Goal: Register for event/course

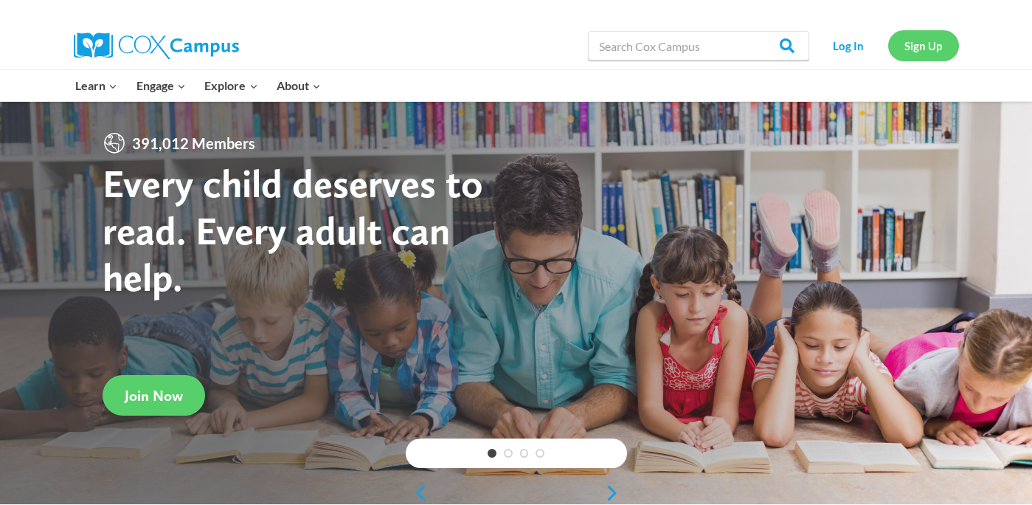
click at [915, 56] on link "Sign Up" at bounding box center [923, 45] width 71 height 30
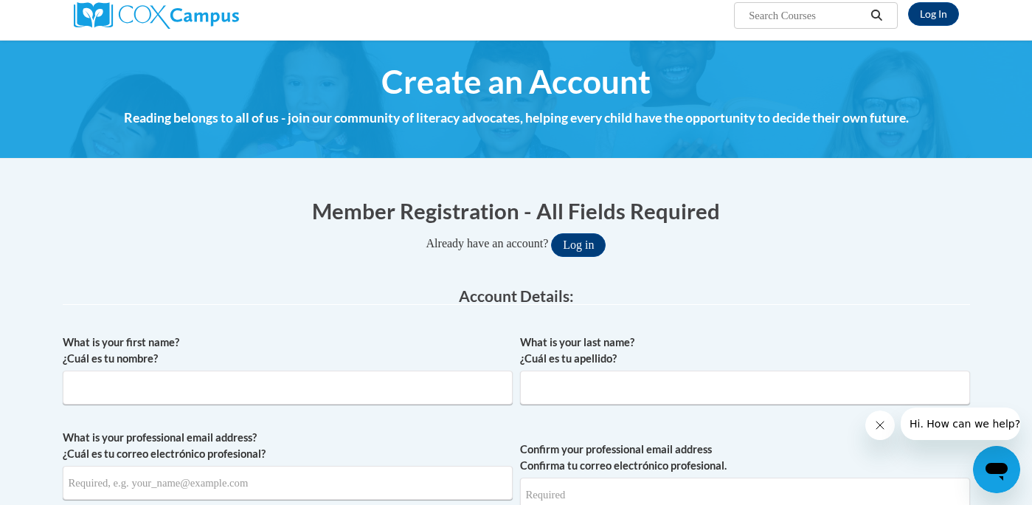
scroll to position [181, 0]
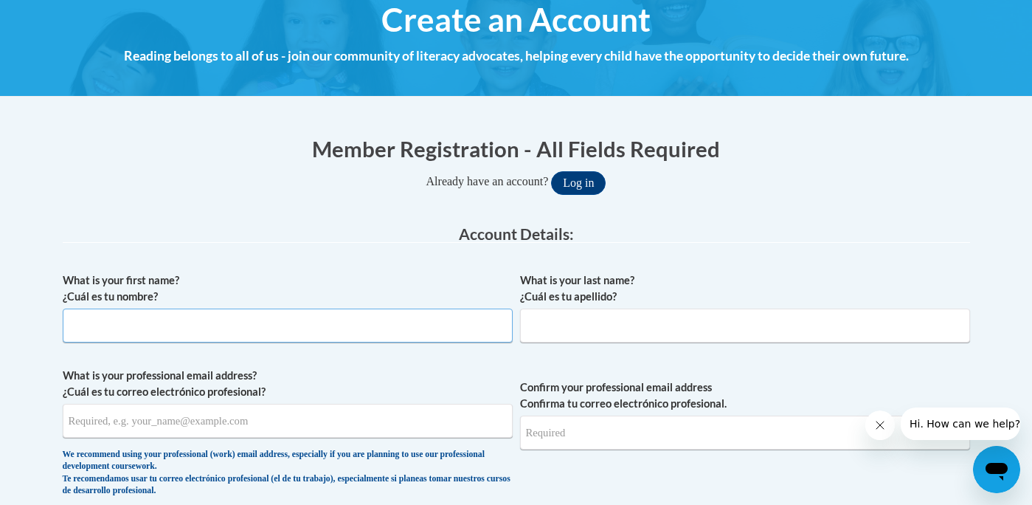
click at [179, 337] on input "What is your first name? ¿Cuál es tu nombre?" at bounding box center [288, 325] width 450 height 34
type input "Sjon"
type input "Lander"
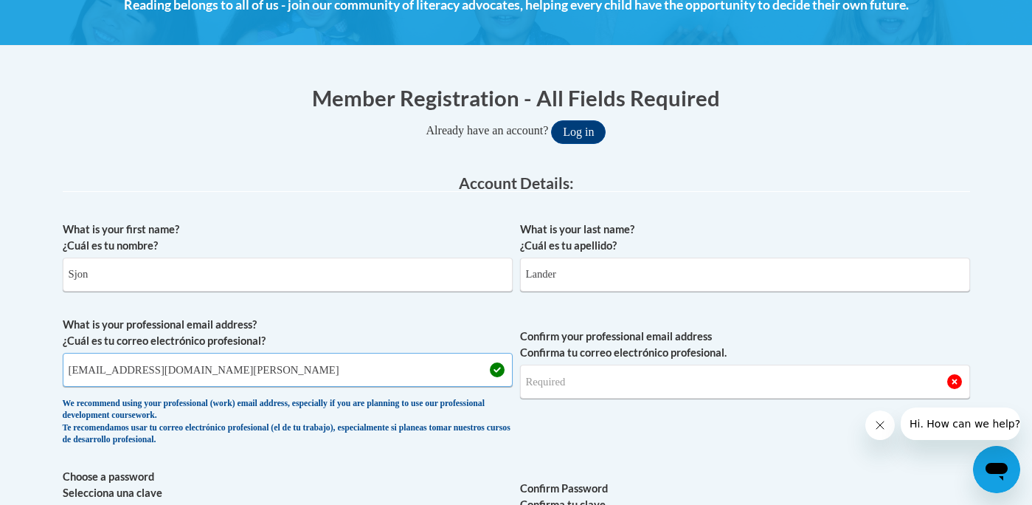
scroll to position [258, 0]
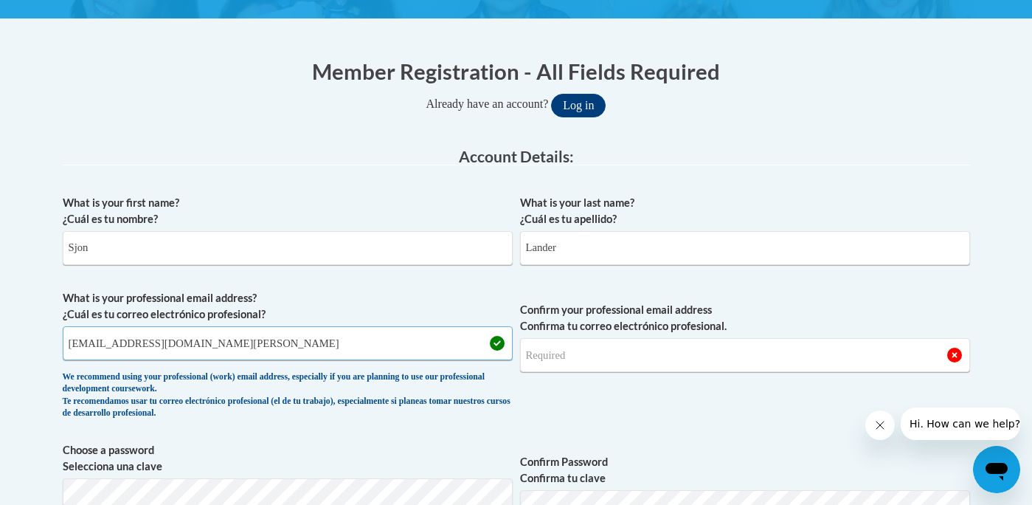
type input "slander@student.clayton.edu"
click at [563, 367] on input "Confirm your professional email address Confirma tu correo electrónico profesio…" at bounding box center [745, 355] width 450 height 34
click at [248, 340] on input "slander@student.clayton.edu" at bounding box center [288, 343] width 450 height 34
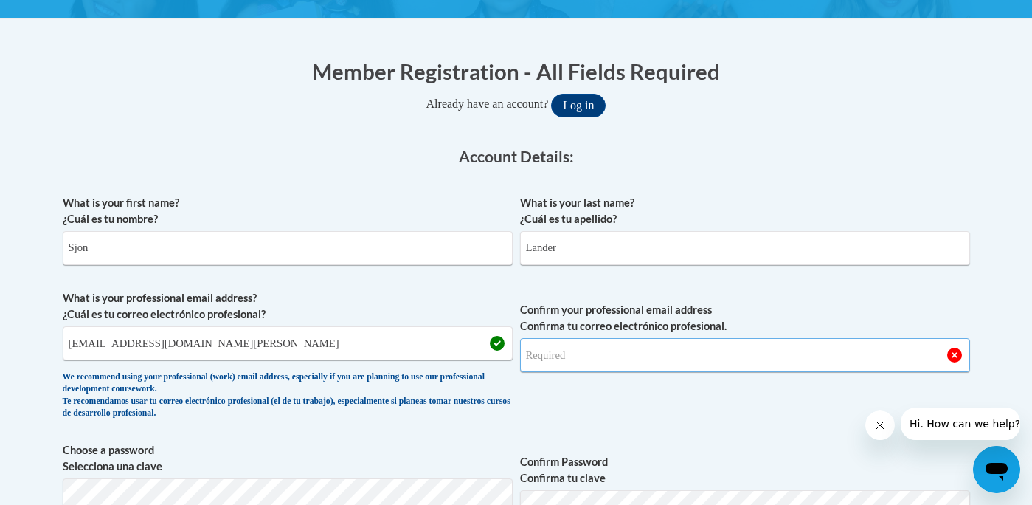
click at [614, 350] on input "Confirm your professional email address Confirma tu correo electrónico profesio…" at bounding box center [745, 355] width 450 height 34
click at [592, 364] on input "Confirm your professional email address Confirma tu correo electrónico profesio…" at bounding box center [745, 355] width 450 height 34
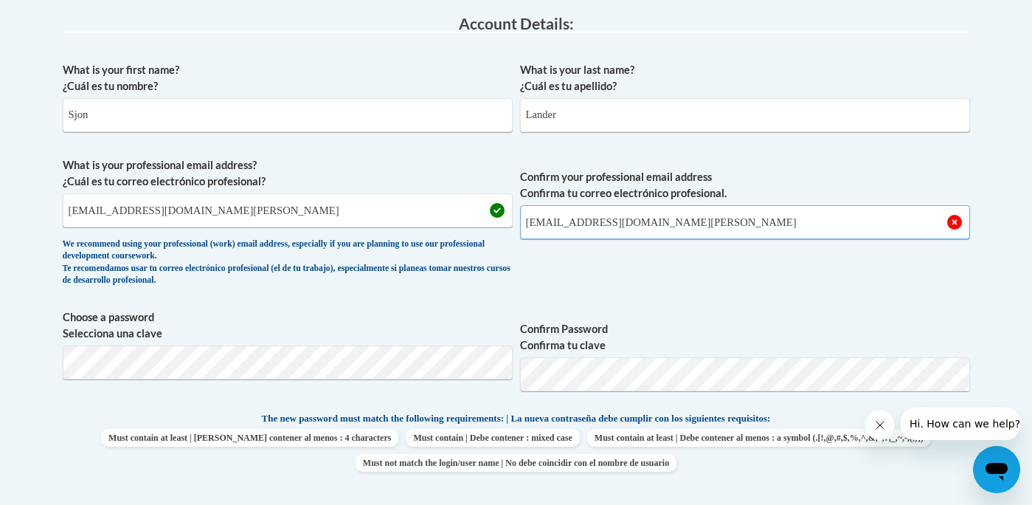
scroll to position [408, 0]
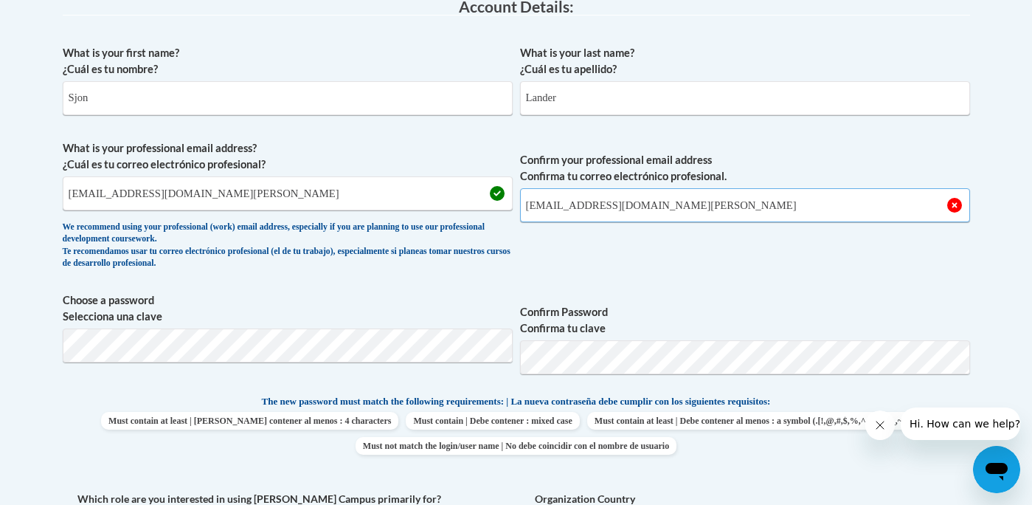
type input "slander@student.clayton.edu"
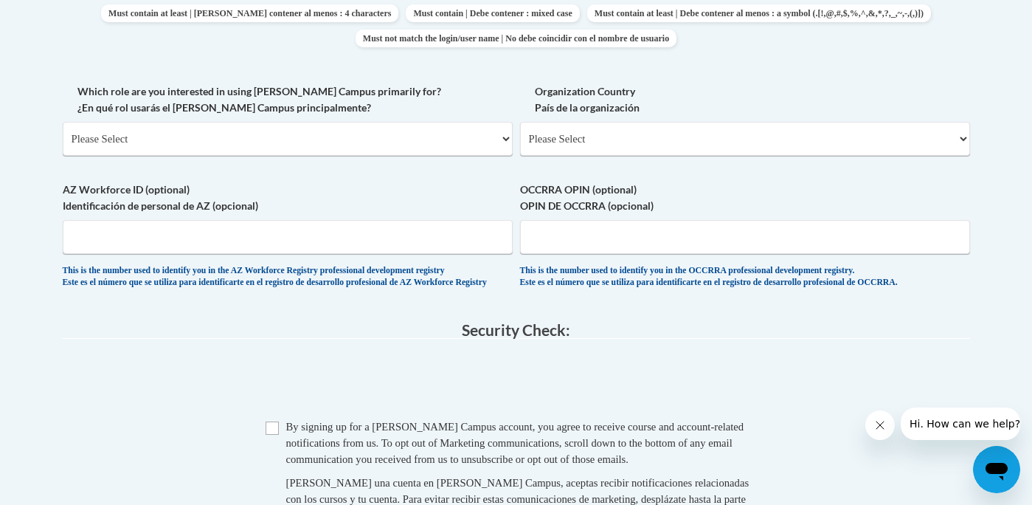
scroll to position [875, 0]
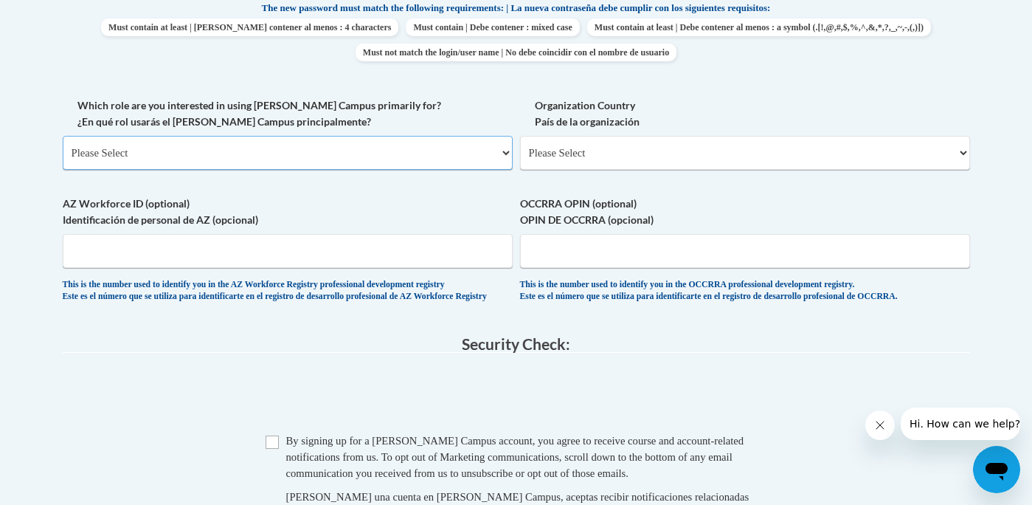
click at [283, 148] on select "Please Select College/University | Colegio/Universidad Community/Nonprofit Part…" at bounding box center [288, 153] width 450 height 34
select select "5a18ea06-2b54-4451-96f2-d152daf9eac5"
click at [63, 136] on select "Please Select College/University | Colegio/Universidad Community/Nonprofit Part…" at bounding box center [288, 153] width 450 height 34
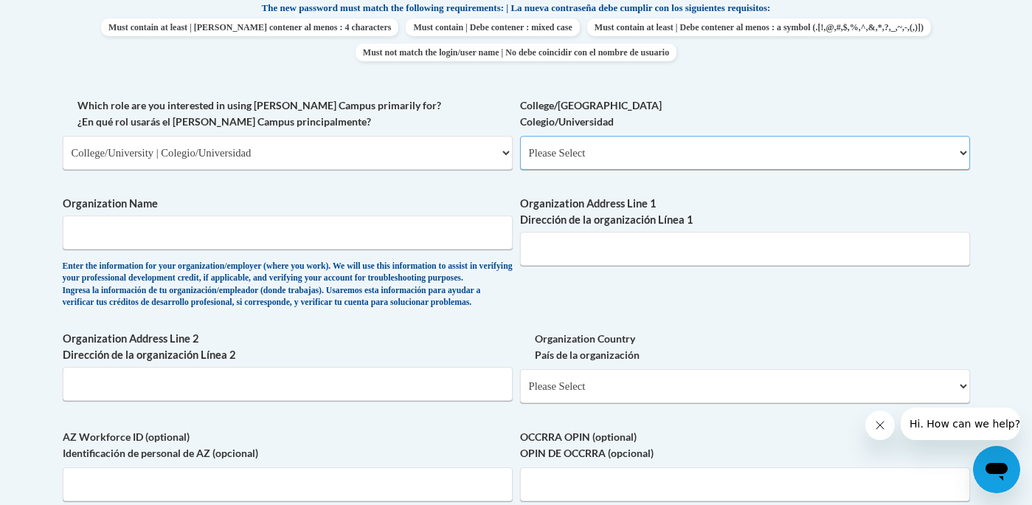
click at [563, 158] on select "Please Select College/University Staff | Empleado universitario College/Univers…" at bounding box center [745, 153] width 450 height 34
select select "99b32b07-cffc-426c-8bf6-0cd77760d84b"
click at [520, 136] on select "Please Select College/University Staff | Empleado universitario College/Univers…" at bounding box center [745, 153] width 450 height 34
click at [231, 240] on input "Organization Name" at bounding box center [288, 232] width 450 height 34
type input "Clayton State University"
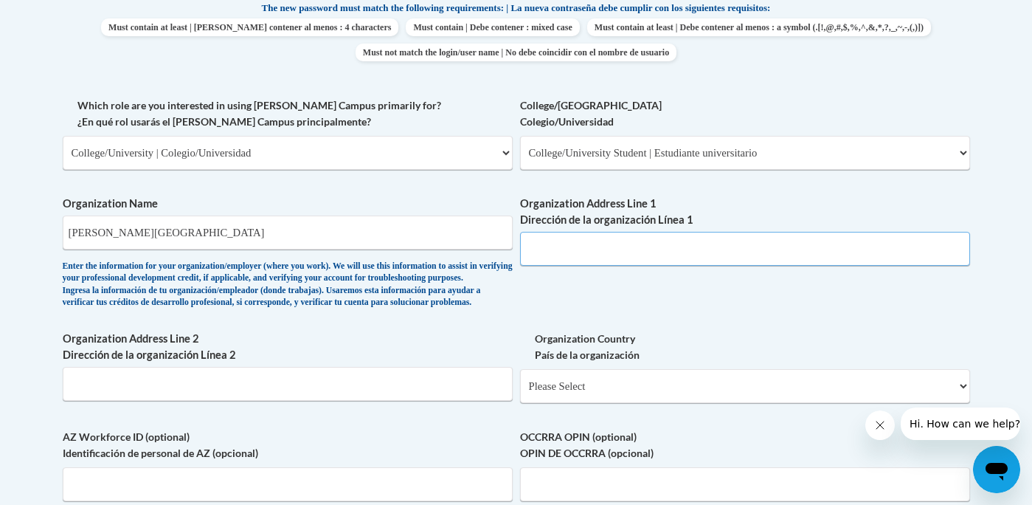
click at [576, 254] on input "Organization Address Line 1 Dirección de la organización Línea 1" at bounding box center [745, 249] width 450 height 34
click at [468, 308] on div "Enter the information for your organization/employer (where you work). We will …" at bounding box center [288, 284] width 450 height 49
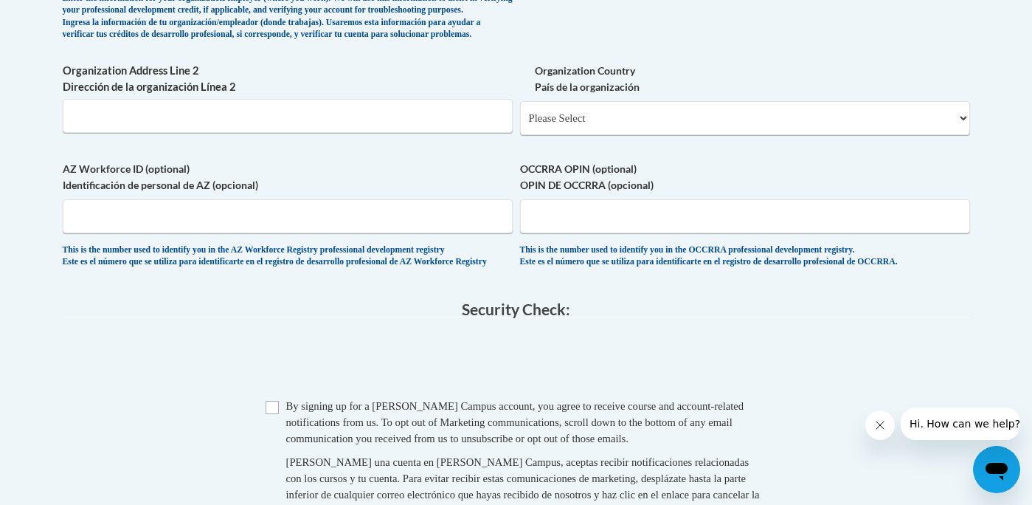
scroll to position [1147, 0]
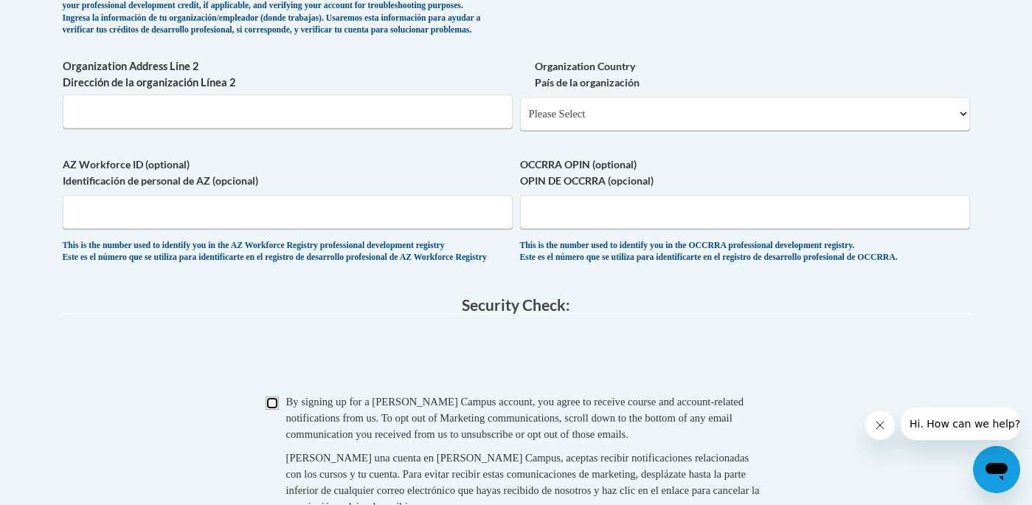
click at [270, 409] on input "Checkbox" at bounding box center [272, 402] width 13 height 13
checkbox input "true"
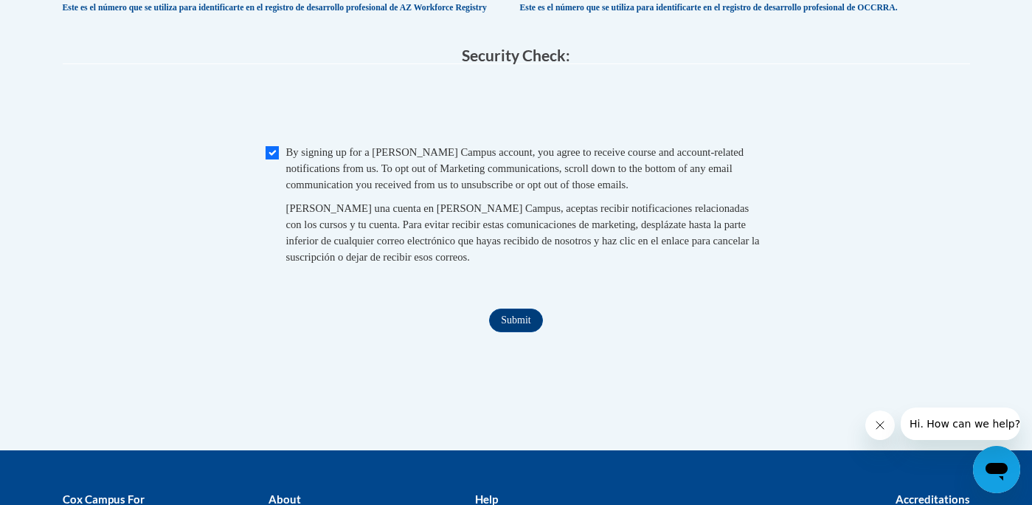
scroll to position [1548, 0]
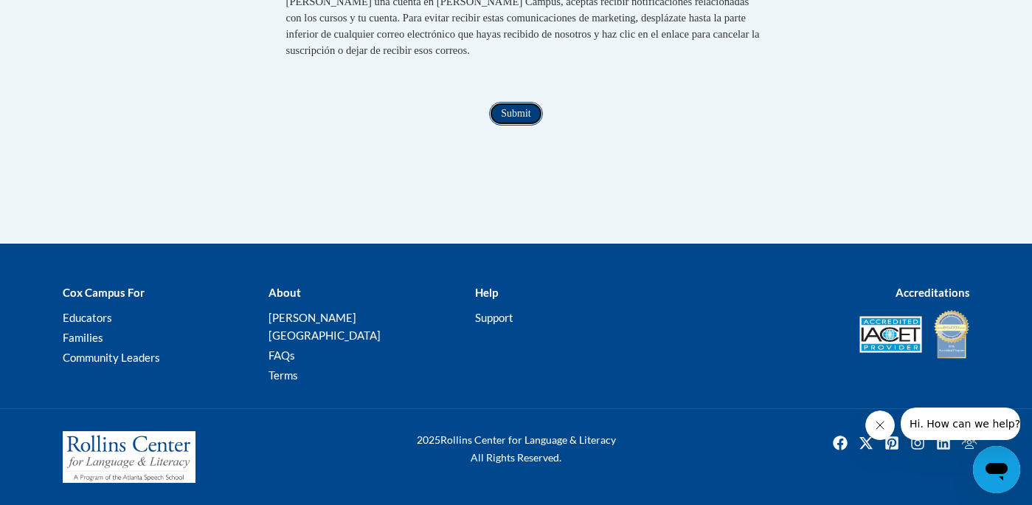
click at [520, 125] on input "Submit" at bounding box center [515, 114] width 53 height 24
type input "Morrow,GA"
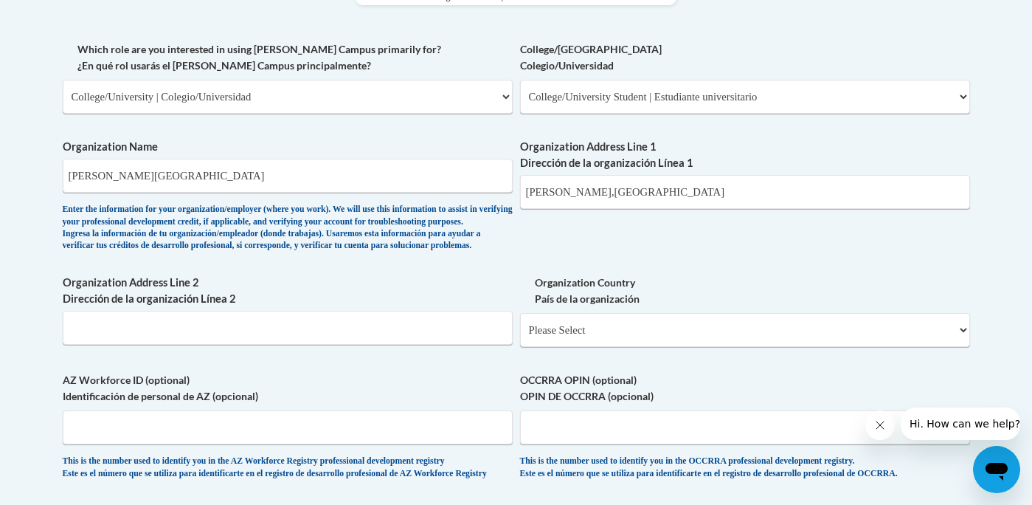
scroll to position [869, 0]
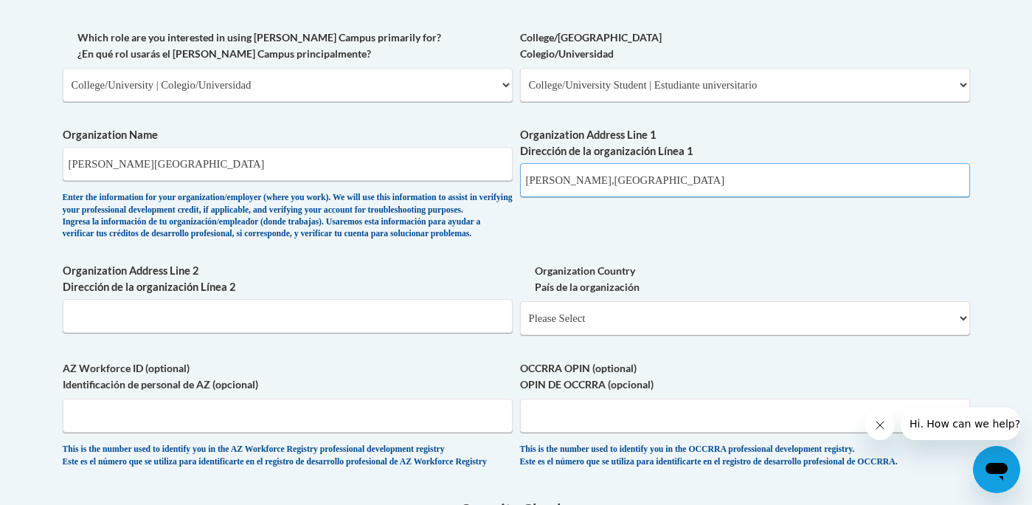
click at [631, 182] on input "Morrow,GA" at bounding box center [745, 180] width 450 height 34
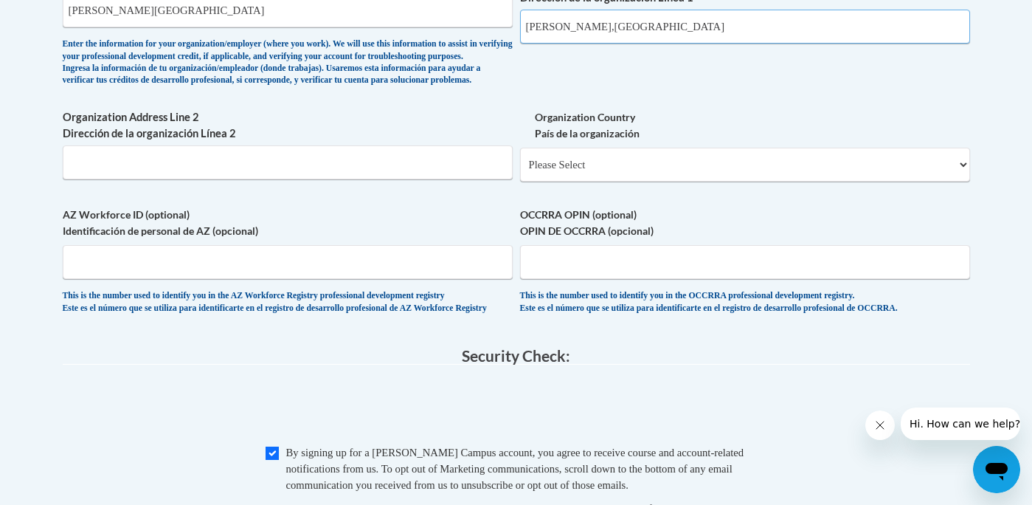
scroll to position [1047, 0]
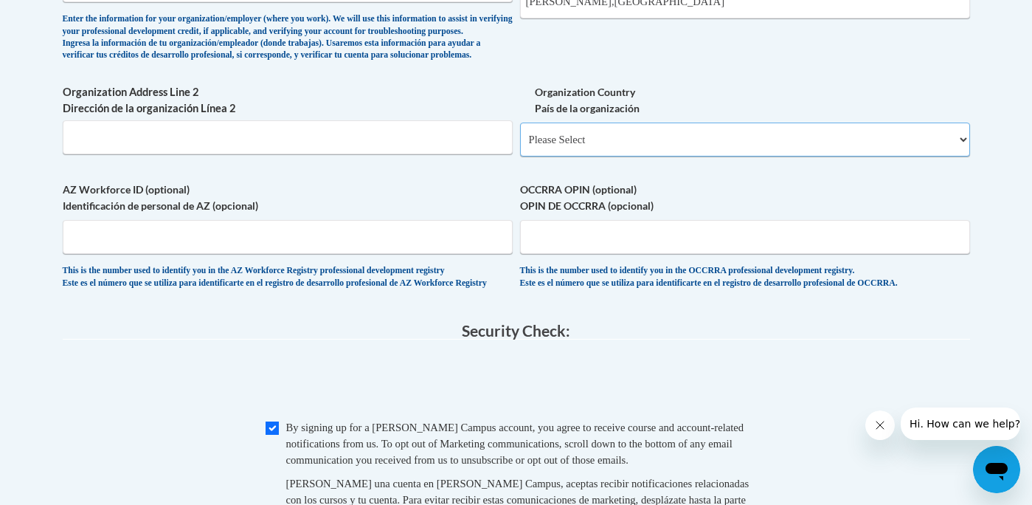
click at [626, 156] on select "Please Select United States | Estados Unidos Outside of the United States | Fue…" at bounding box center [745, 139] width 450 height 34
select select "ad49bcad-a171-4b2e-b99c-48b446064914"
click at [520, 146] on select "Please Select United States | Estados Unidos Outside of the United States | Fue…" at bounding box center [745, 139] width 450 height 34
select select
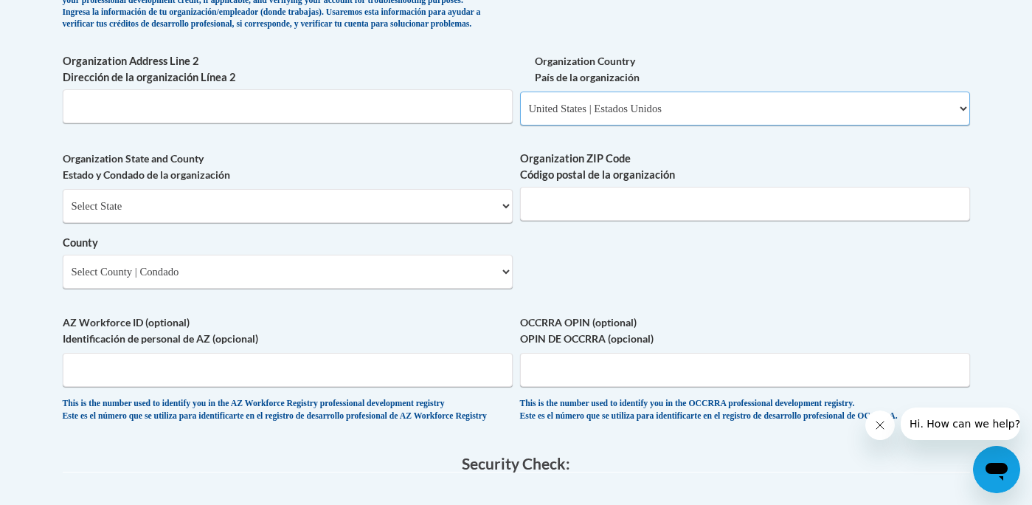
scroll to position [1108, 0]
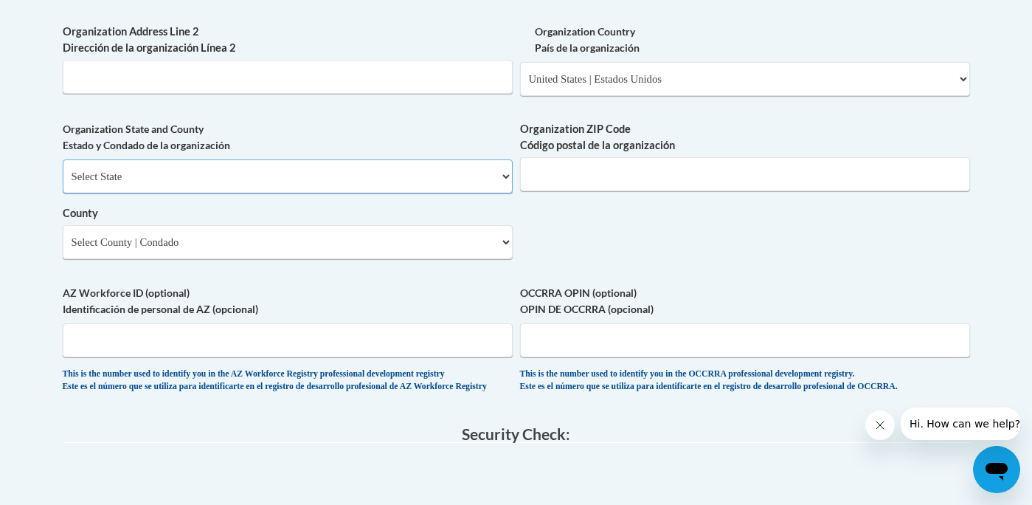
click at [302, 193] on select "Select State Alabama Alaska Arizona Arkansas California Colorado Connecticut De…" at bounding box center [288, 176] width 450 height 34
select select "Georgia"
click at [63, 184] on select "Select State Alabama Alaska Arizona Arkansas California Colorado Connecticut De…" at bounding box center [288, 176] width 450 height 34
click at [358, 259] on select "Select County Appling Atkinson Bacon Baker Baldwin Banks Barrow Bartow Ben Hill…" at bounding box center [288, 242] width 450 height 34
select select "Clayton"
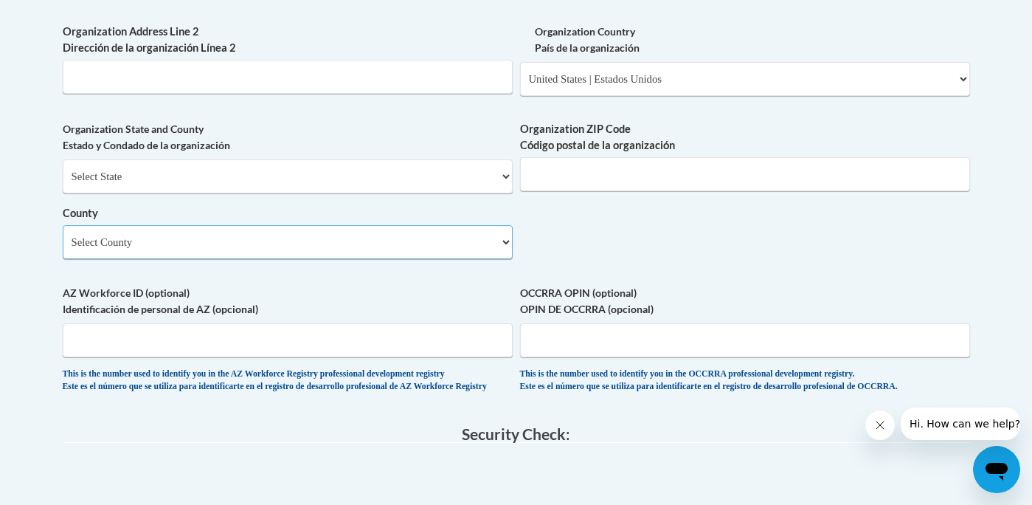
click at [63, 249] on select "Select County Appling Atkinson Bacon Baker Baldwin Banks Barrow Bartow Ben Hill…" at bounding box center [288, 242] width 450 height 34
click at [586, 191] on input "Organization ZIP Code Código postal de la organización" at bounding box center [745, 174] width 450 height 34
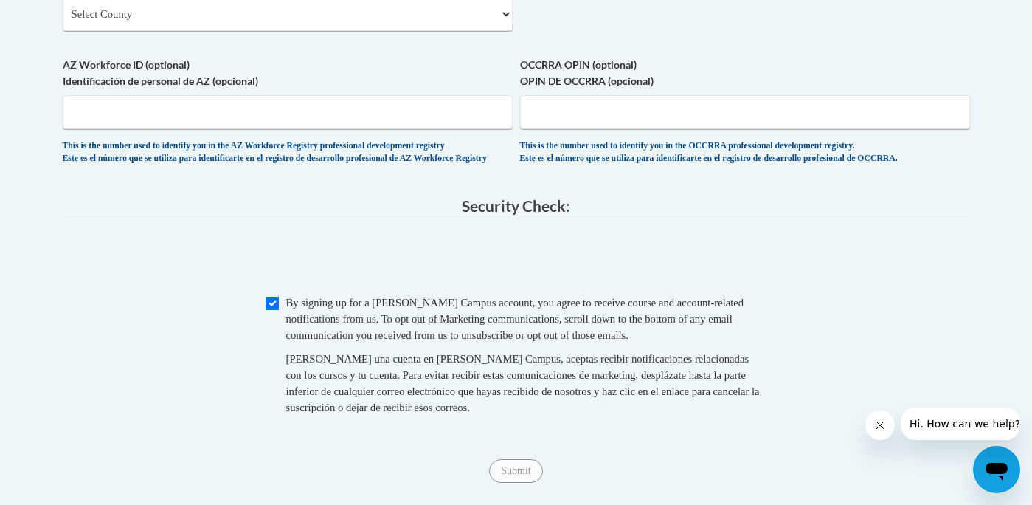
scroll to position [1410, 0]
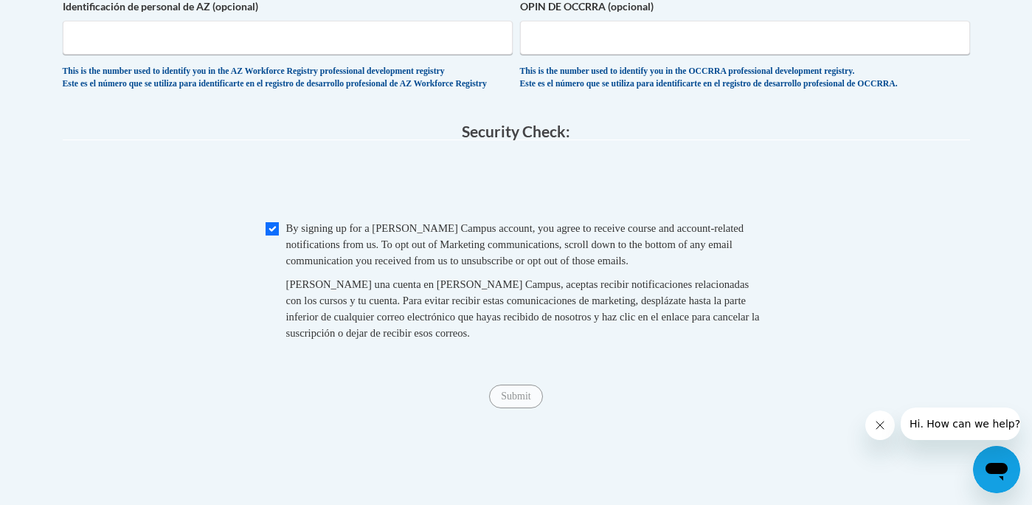
type input "30260"
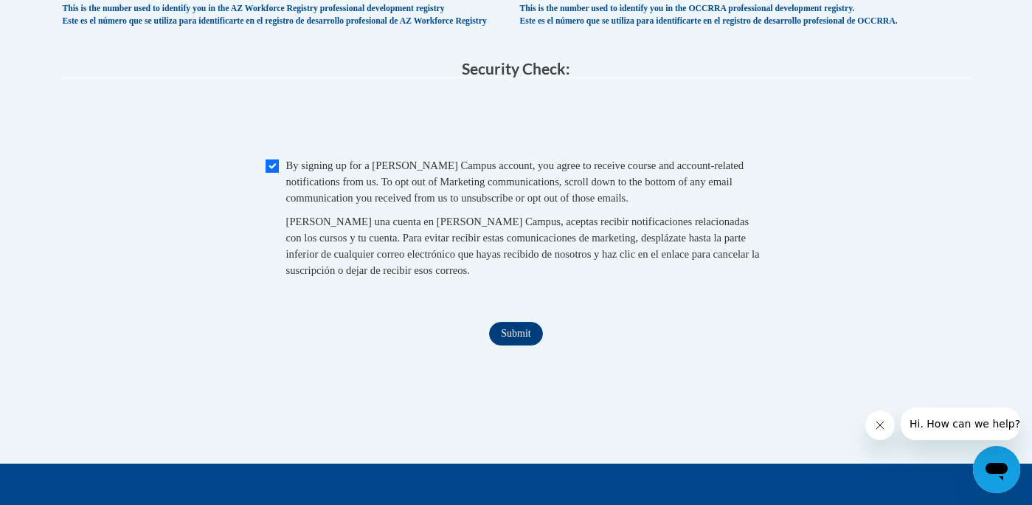
scroll to position [1486, 0]
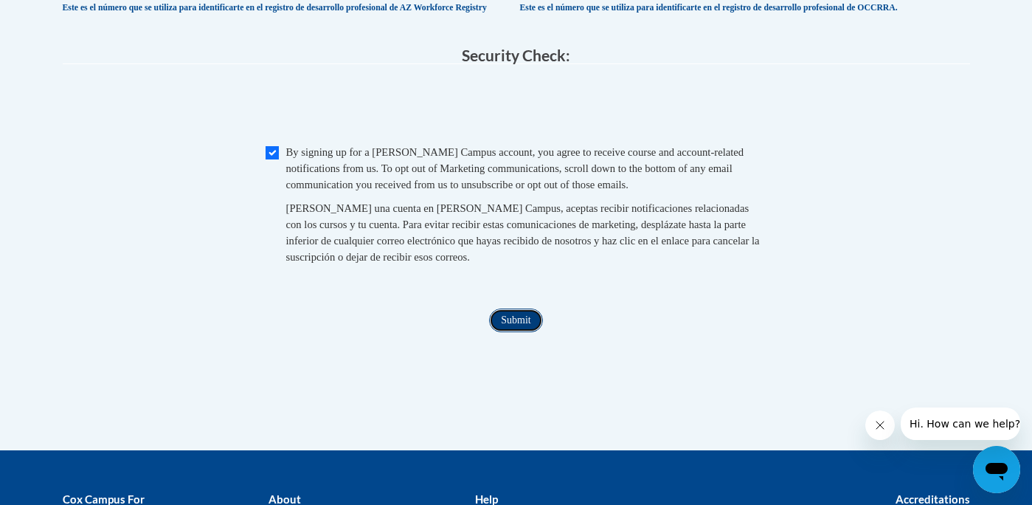
click at [516, 332] on input "Submit" at bounding box center [515, 320] width 53 height 24
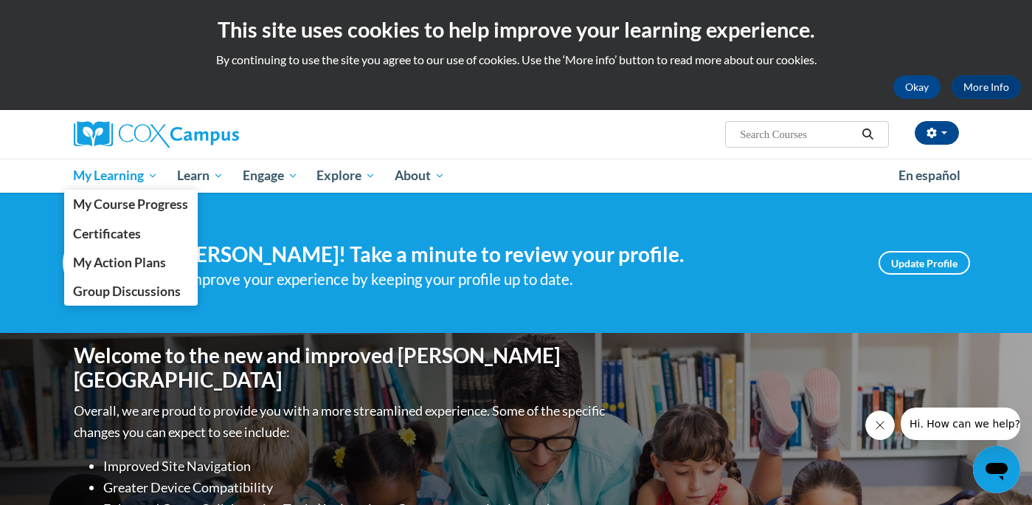
click at [111, 181] on span "My Learning" at bounding box center [115, 176] width 85 height 18
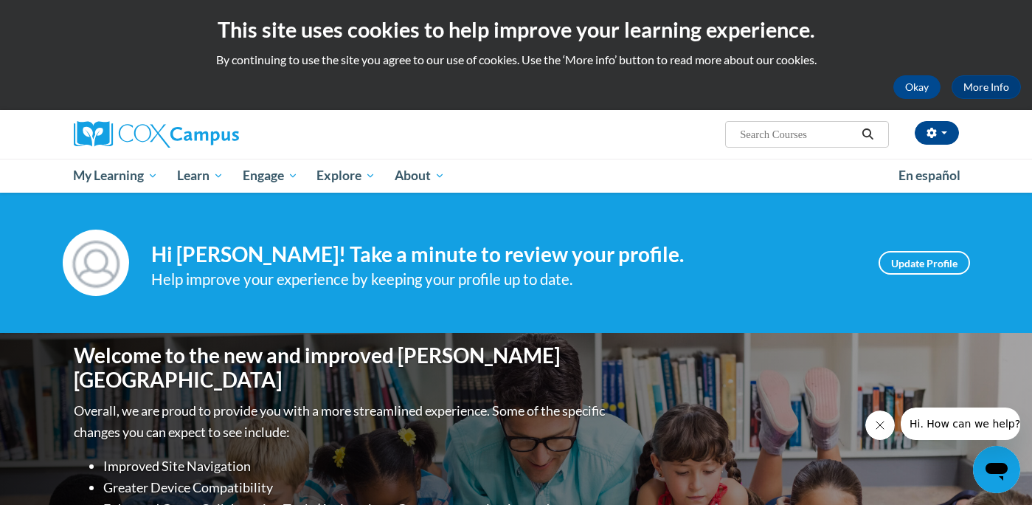
click at [772, 128] on input "Search..." at bounding box center [797, 134] width 118 height 18
type input "literacy"
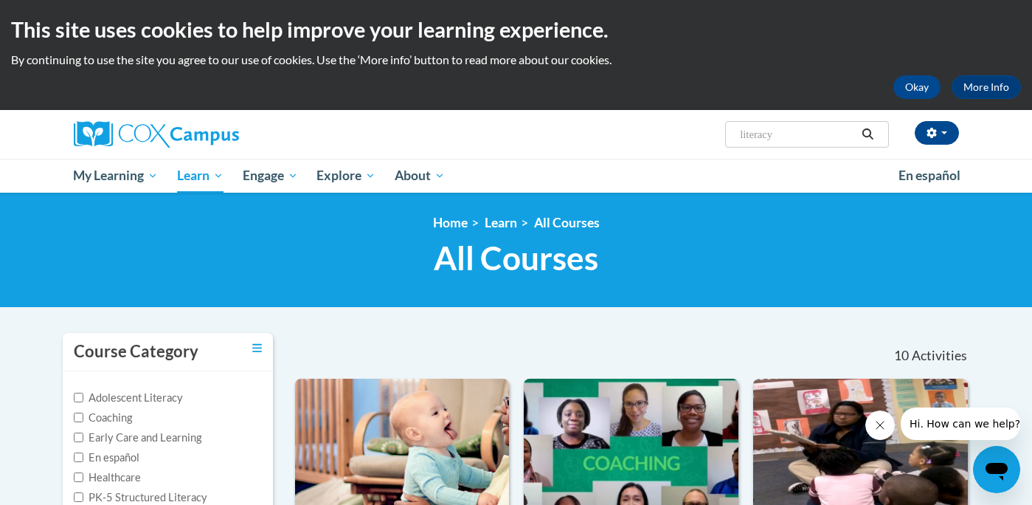
click at [768, 127] on input "literacy" at bounding box center [797, 134] width 118 height 18
paste input ""Systematic and Explicit Phonics Instructions"
type input ""Systematic and Explicit Phonics Instructions"
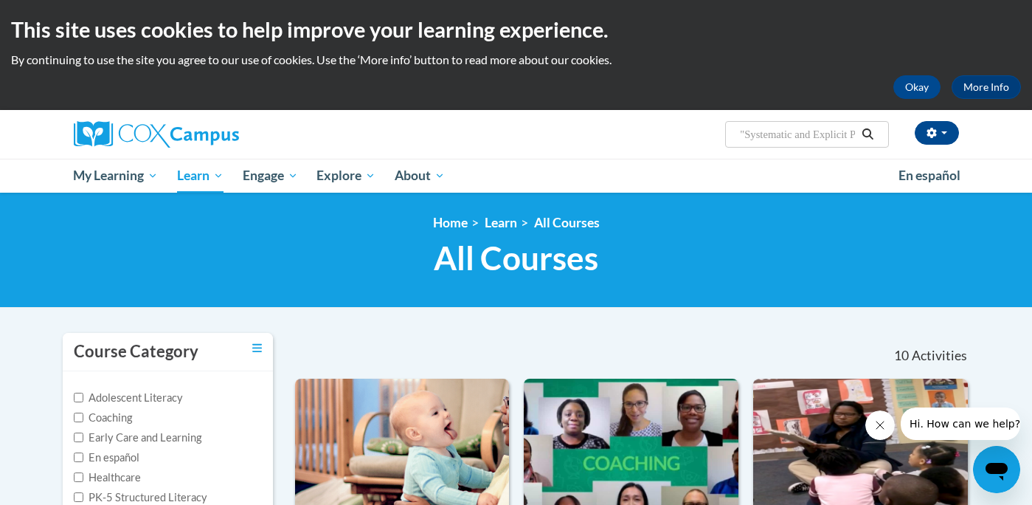
scroll to position [0, 97]
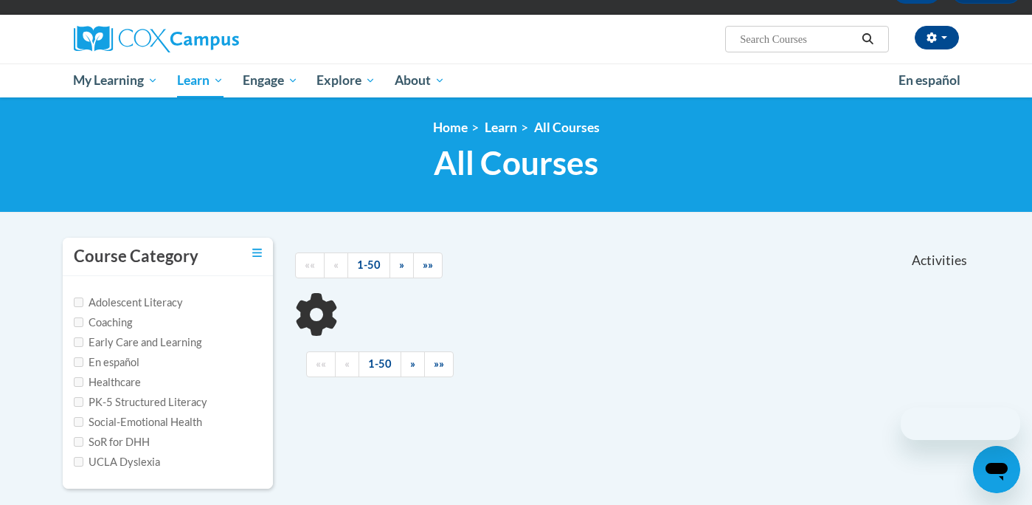
scroll to position [98, 0]
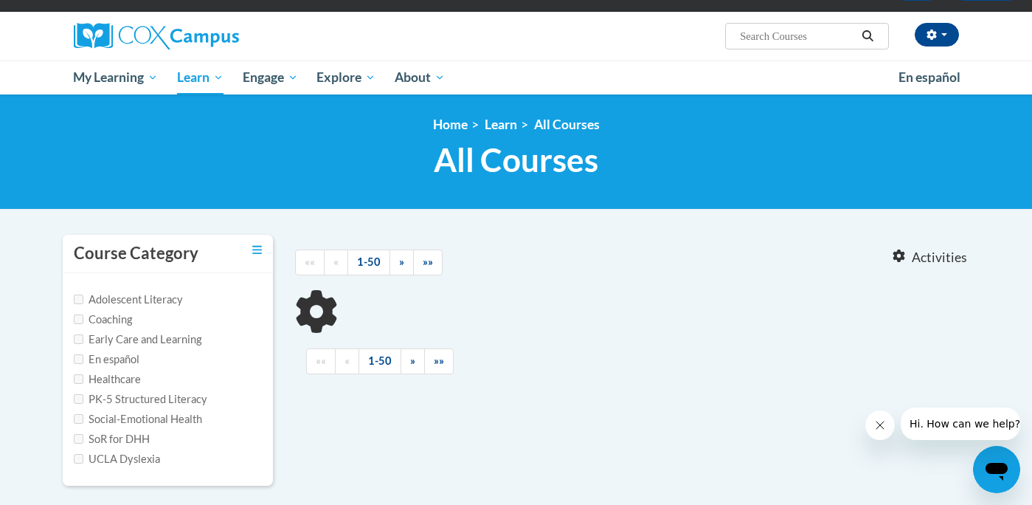
type input ""Systematic and Explicit Phonics Instructions"
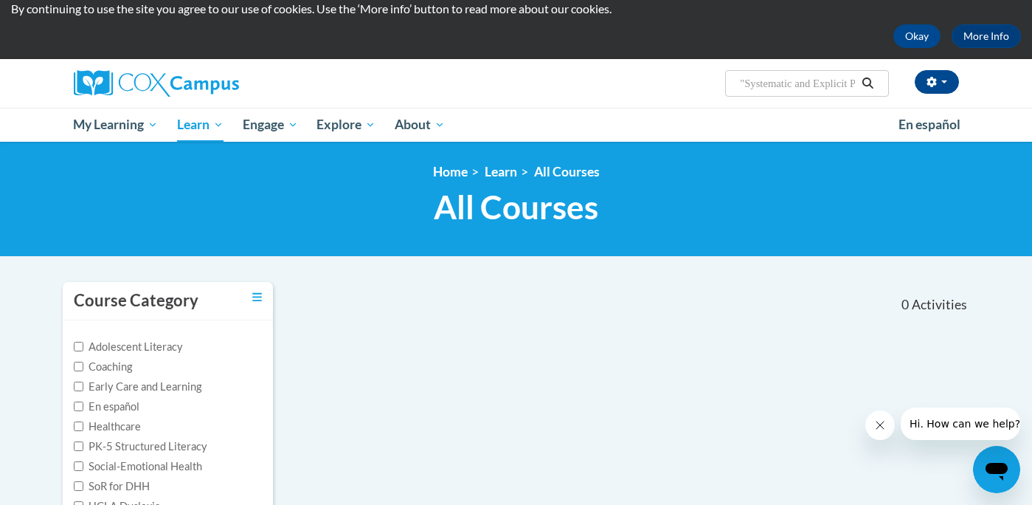
scroll to position [0, 0]
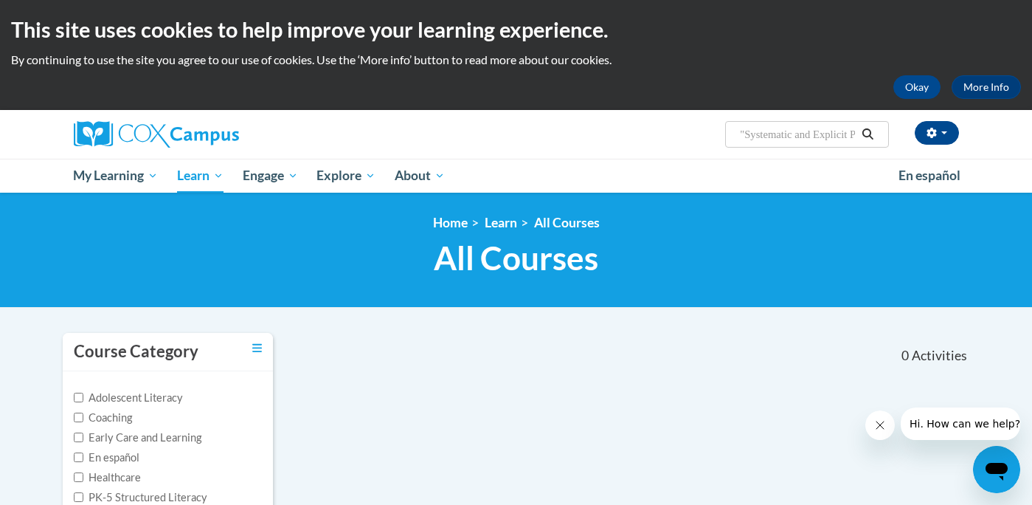
click at [775, 139] on input ""Systematic and Explicit Phonics Instructions" at bounding box center [797, 134] width 118 height 18
type input "phonics"
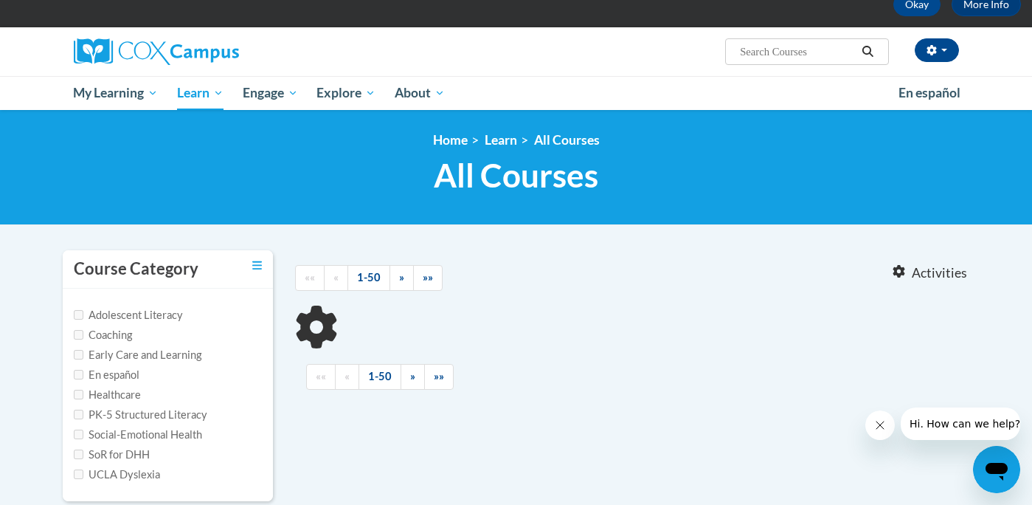
type input "phonics"
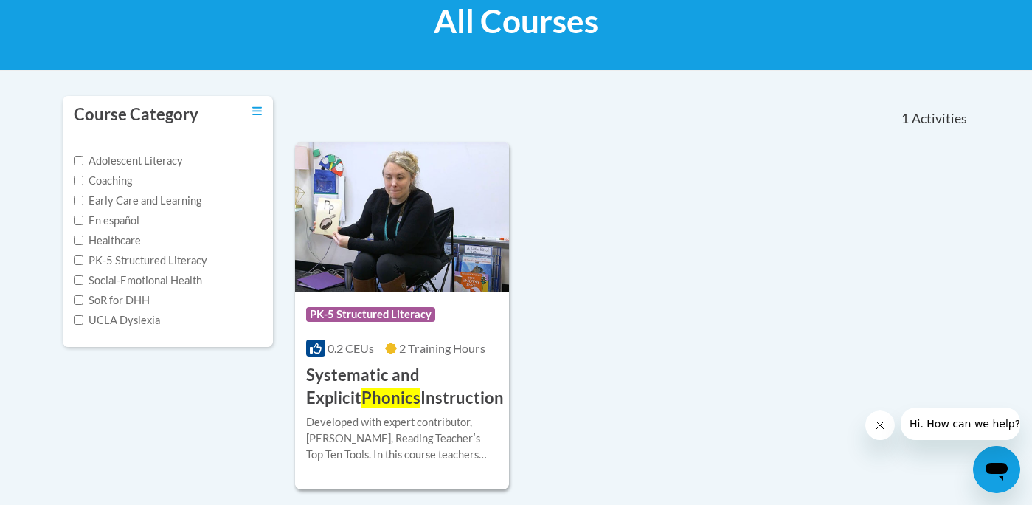
scroll to position [249, 0]
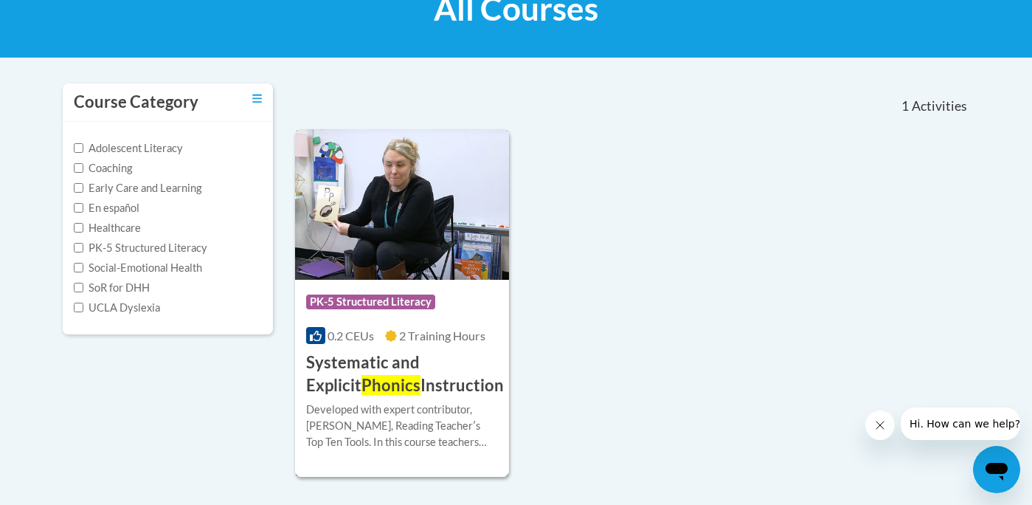
click at [391, 371] on h3 "Systematic and Explicit Phonics Instruction" at bounding box center [405, 374] width 198 height 46
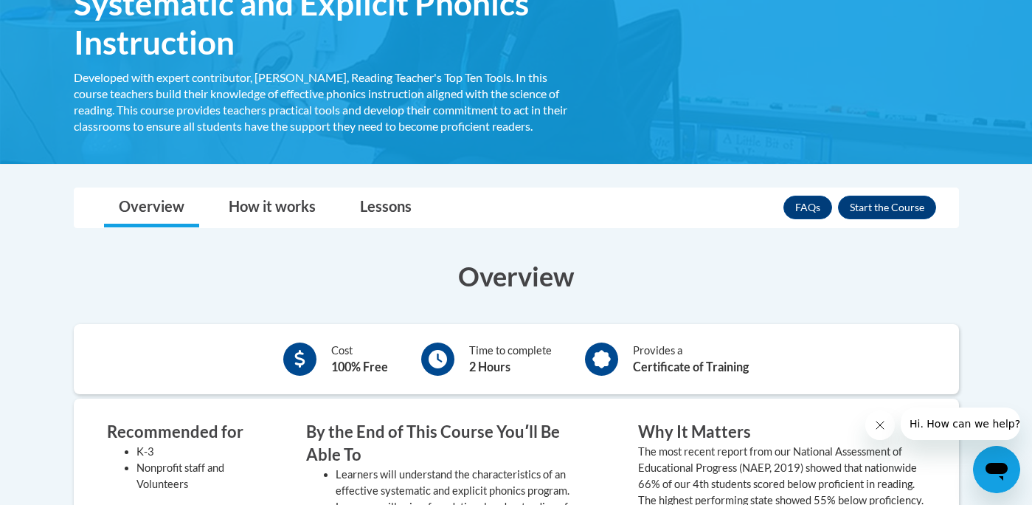
scroll to position [283, 0]
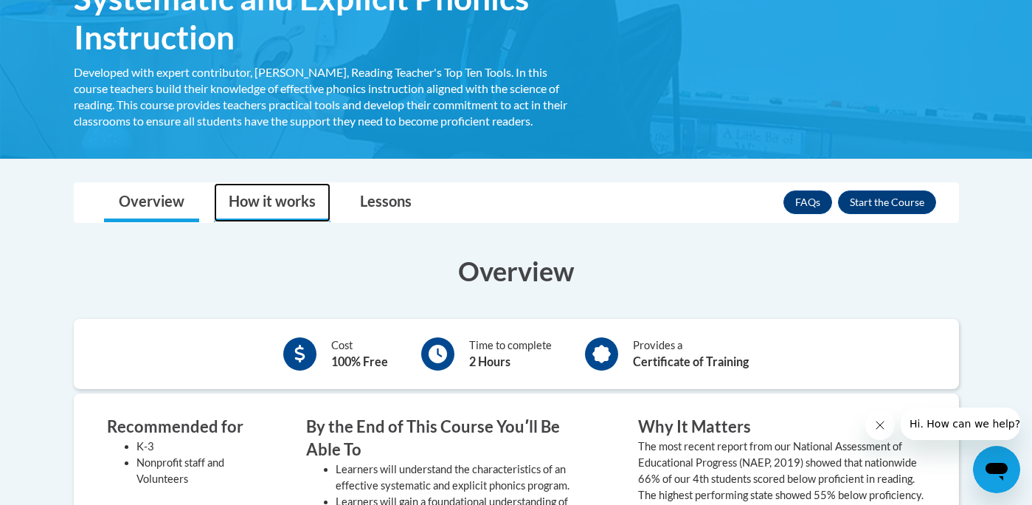
click at [267, 205] on link "How it works" at bounding box center [272, 202] width 117 height 39
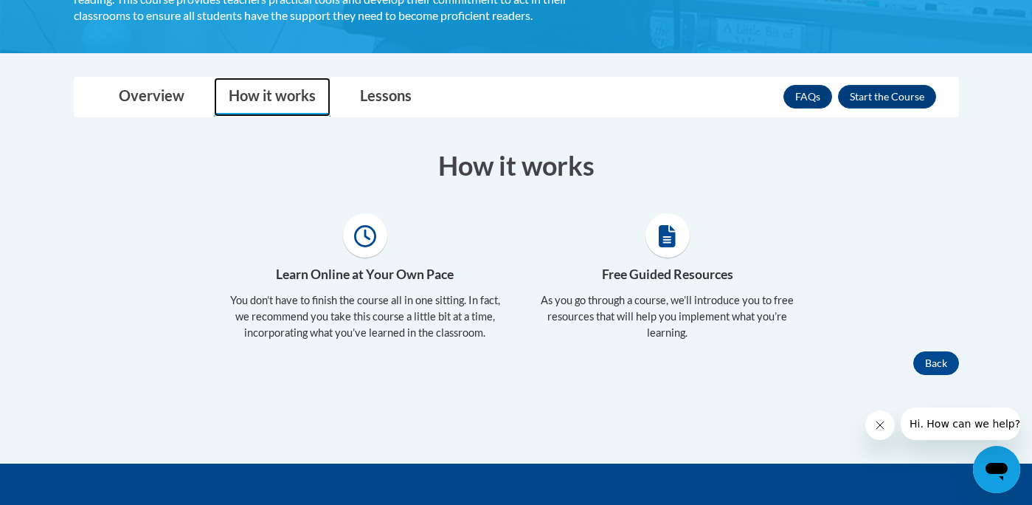
scroll to position [392, 0]
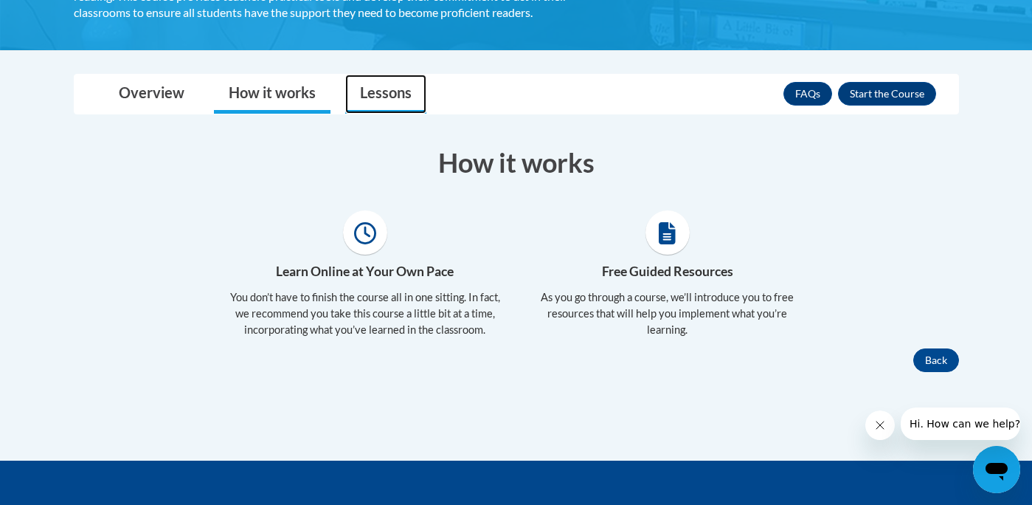
click at [391, 109] on link "Lessons" at bounding box center [385, 94] width 81 height 39
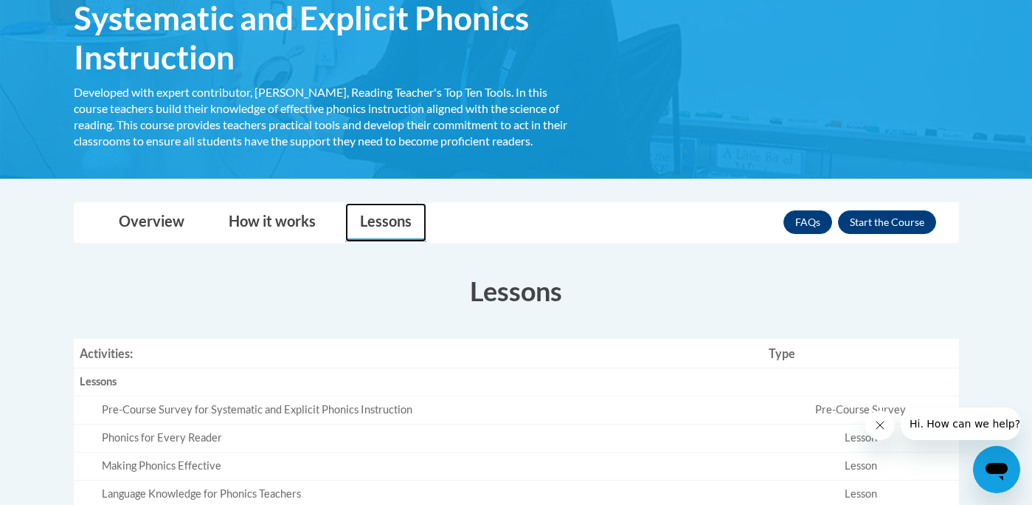
scroll to position [240, 0]
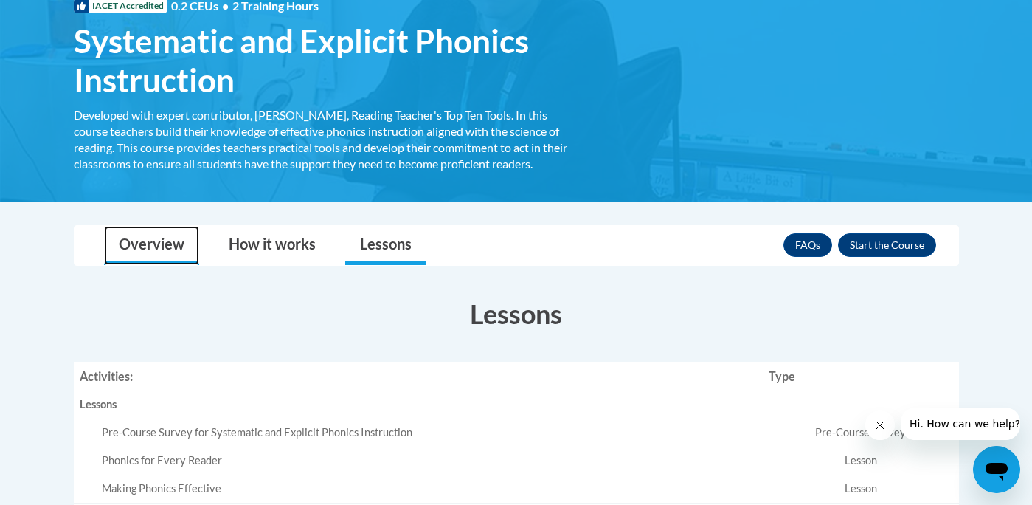
click at [168, 260] on link "Overview" at bounding box center [151, 245] width 95 height 39
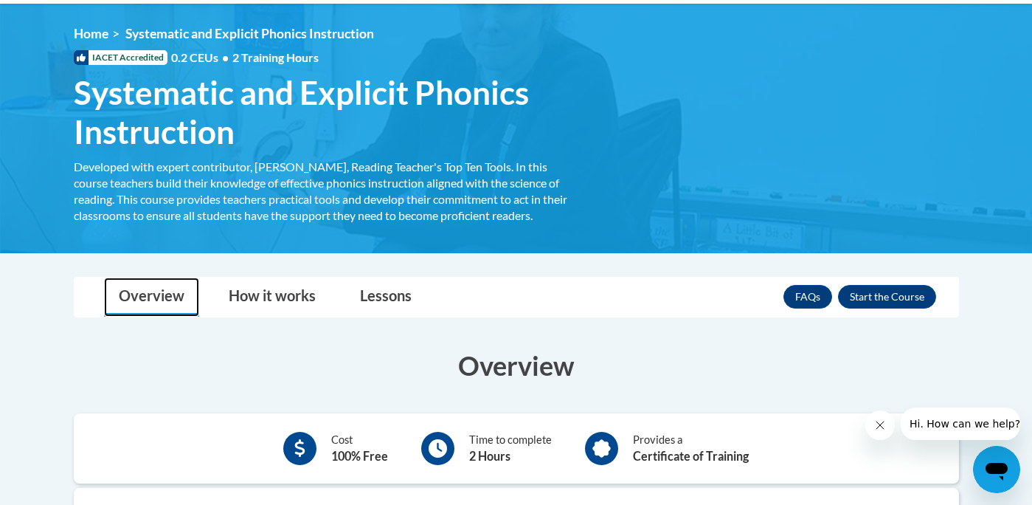
scroll to position [139, 0]
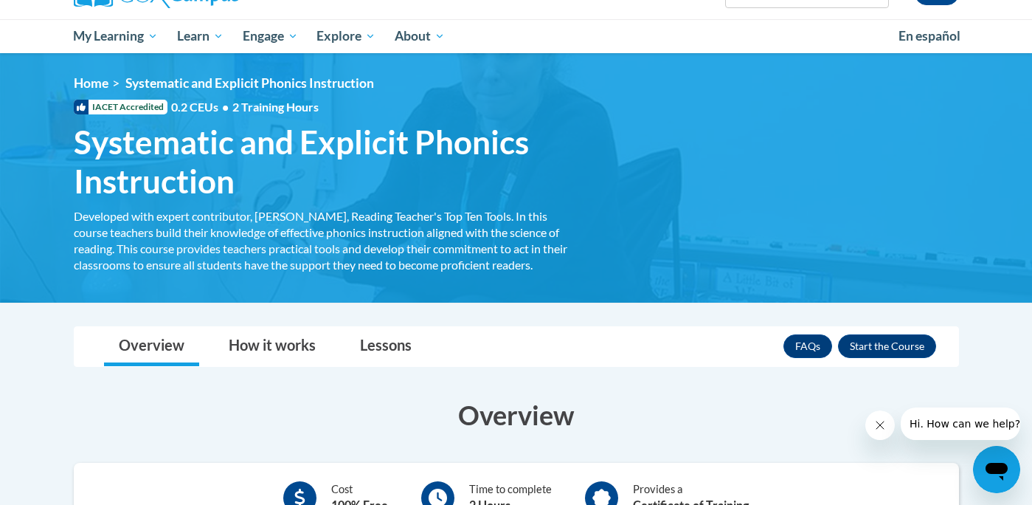
click at [133, 111] on span "IACET Accredited" at bounding box center [121, 107] width 94 height 15
click at [106, 108] on span "IACET Accredited" at bounding box center [121, 107] width 94 height 15
click at [83, 111] on icon at bounding box center [81, 107] width 15 height 15
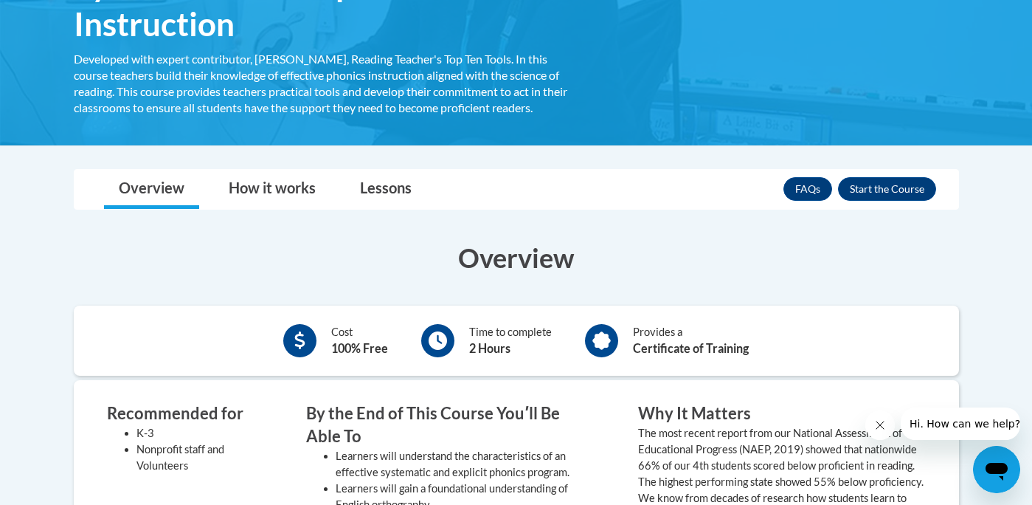
scroll to position [187, 0]
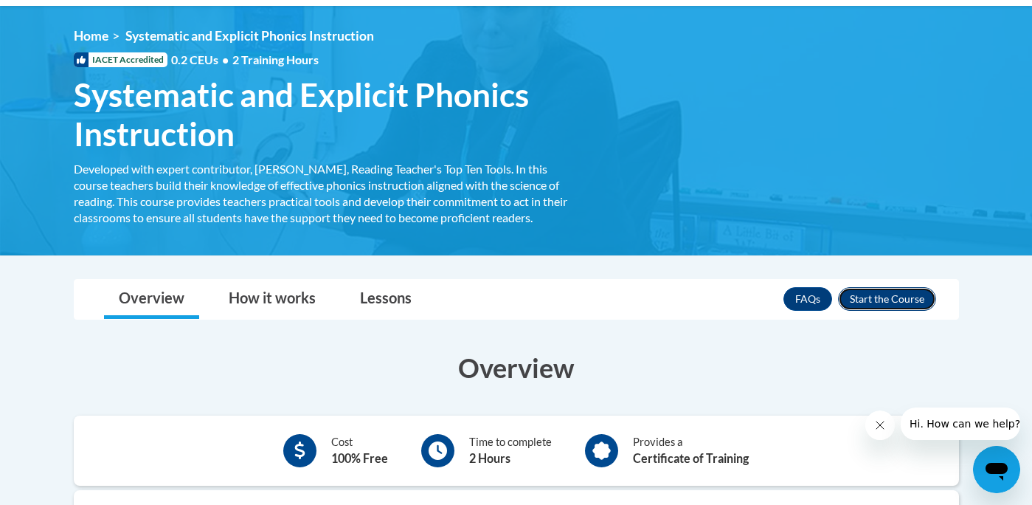
click at [888, 308] on button "Enroll" at bounding box center [887, 299] width 98 height 24
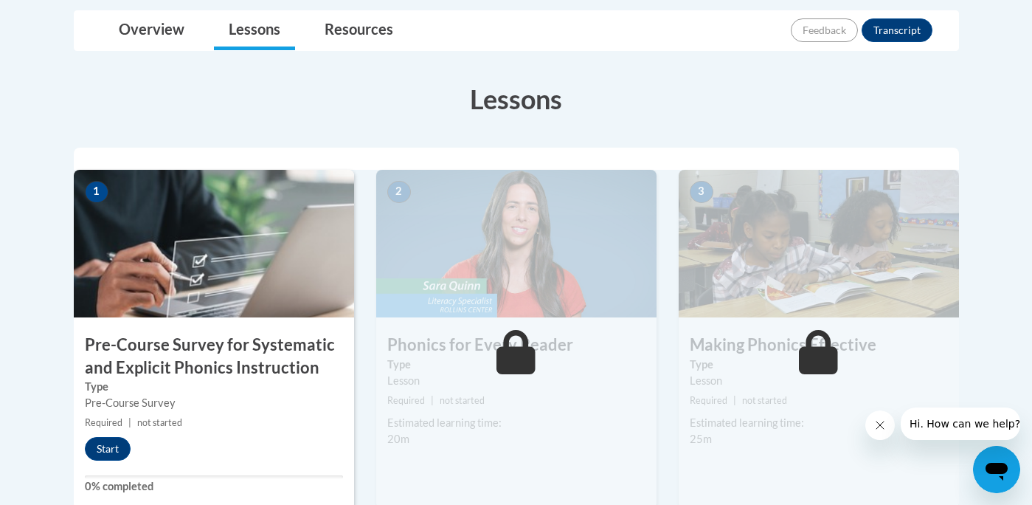
scroll to position [355, 0]
